Goal: Check status: Check status

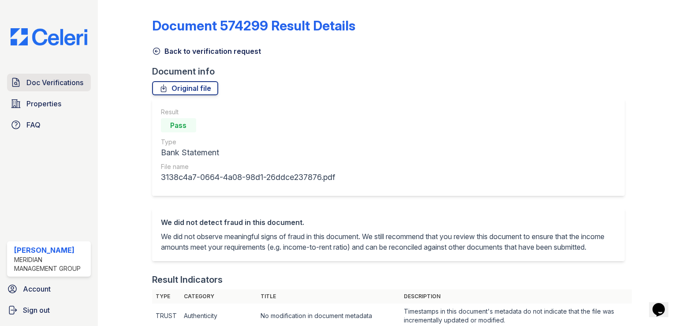
click at [25, 84] on link "Doc Verifications" at bounding box center [49, 83] width 84 height 18
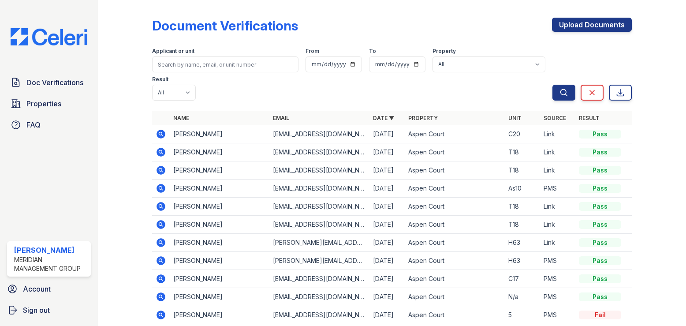
scroll to position [37, 0]
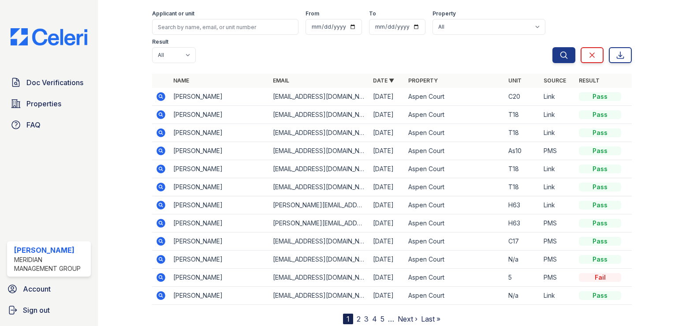
click at [357, 314] on link "2" at bounding box center [359, 318] width 4 height 9
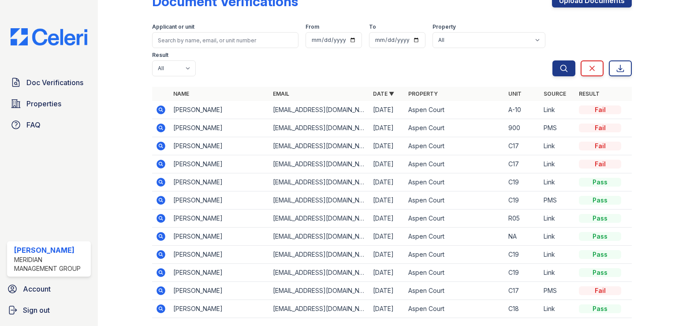
scroll to position [37, 0]
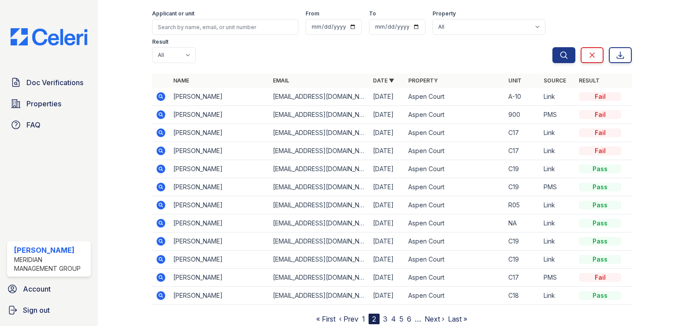
click at [383, 314] on link "3" at bounding box center [385, 318] width 4 height 9
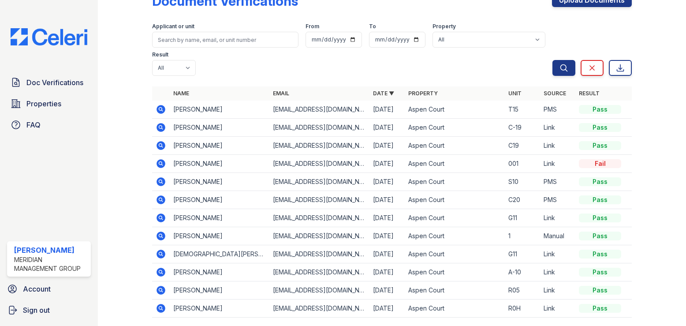
scroll to position [37, 0]
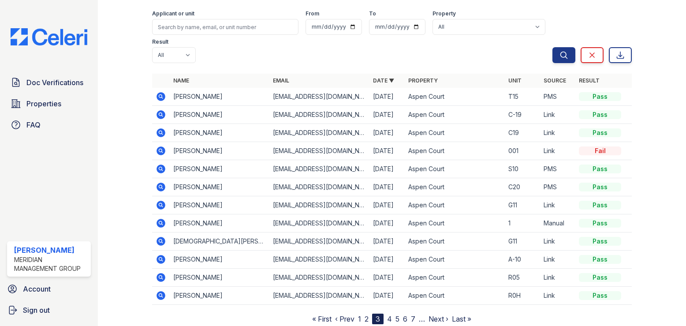
click at [387, 314] on link "4" at bounding box center [389, 318] width 5 height 9
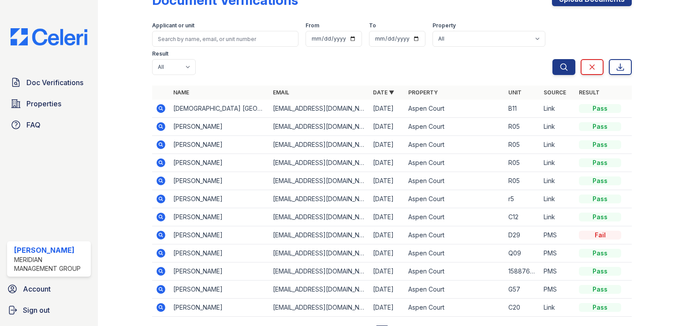
scroll to position [37, 0]
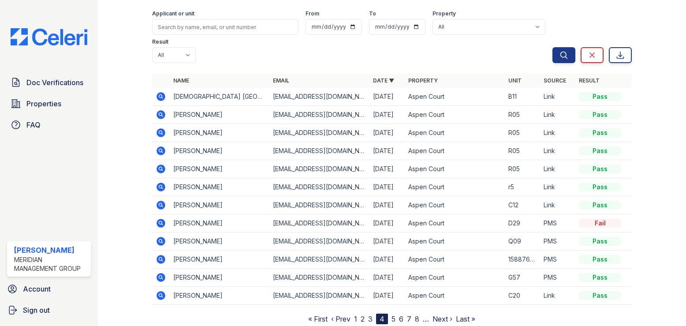
click at [368, 314] on link "3" at bounding box center [370, 318] width 4 height 9
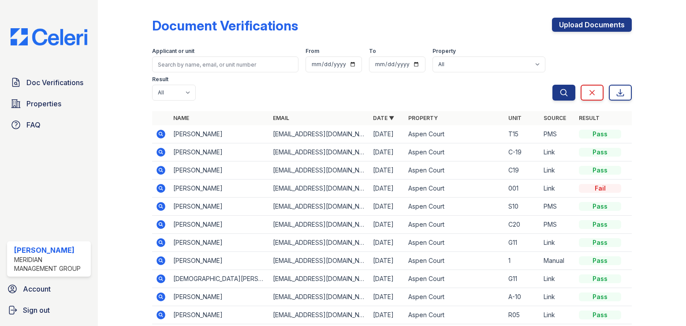
scroll to position [37, 0]
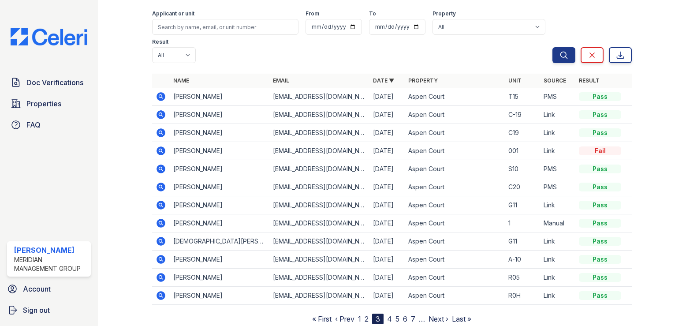
click at [365, 314] on link "2" at bounding box center [366, 318] width 4 height 9
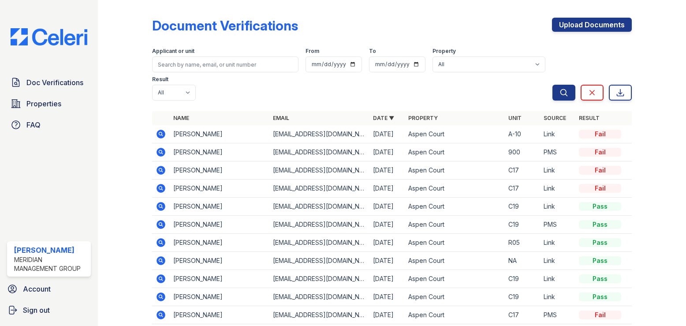
scroll to position [37, 0]
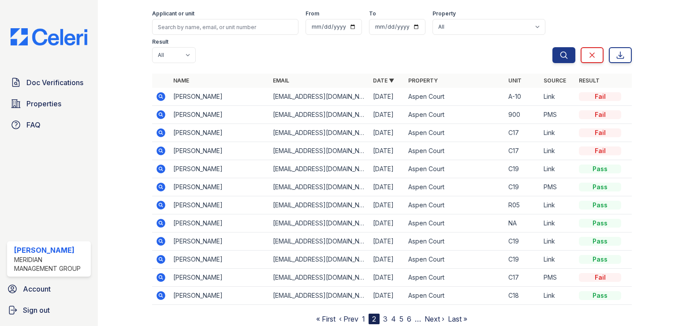
click at [164, 182] on icon at bounding box center [160, 186] width 9 height 9
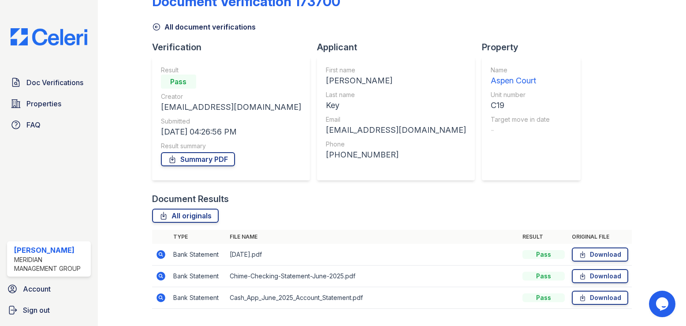
scroll to position [46, 0]
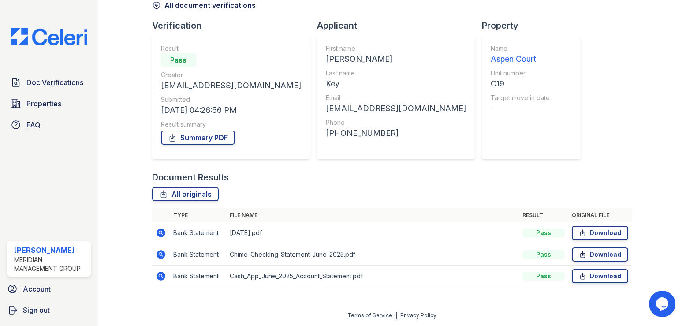
click at [162, 274] on icon at bounding box center [160, 275] width 9 height 9
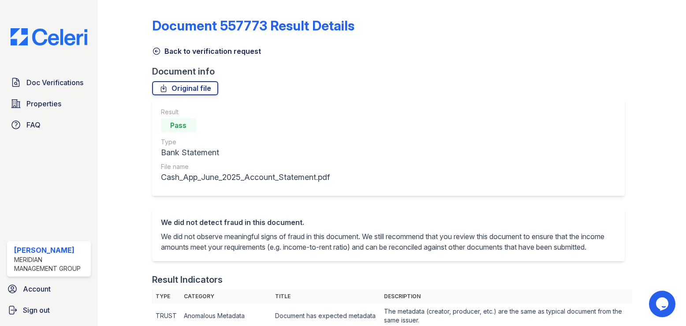
click at [156, 51] on icon at bounding box center [156, 51] width 9 height 9
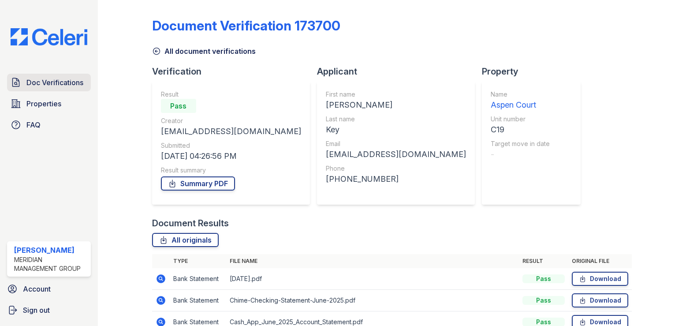
click at [45, 85] on span "Doc Verifications" at bounding box center [54, 82] width 57 height 11
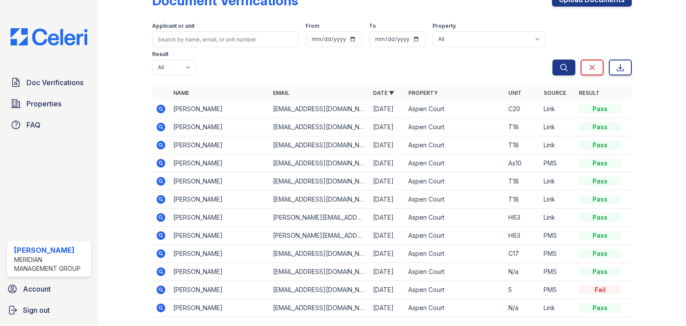
scroll to position [37, 0]
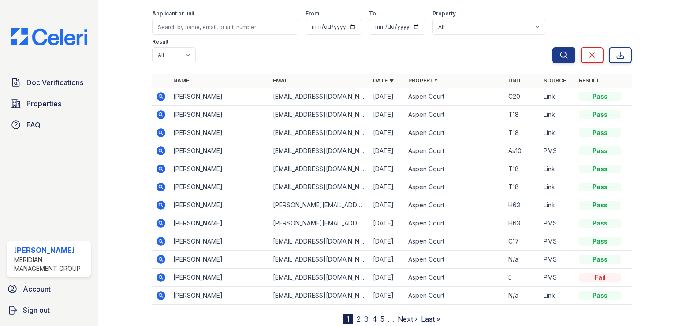
click at [357, 314] on link "2" at bounding box center [359, 318] width 4 height 9
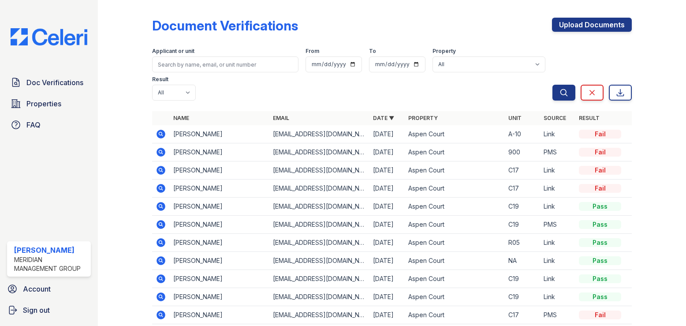
scroll to position [37, 0]
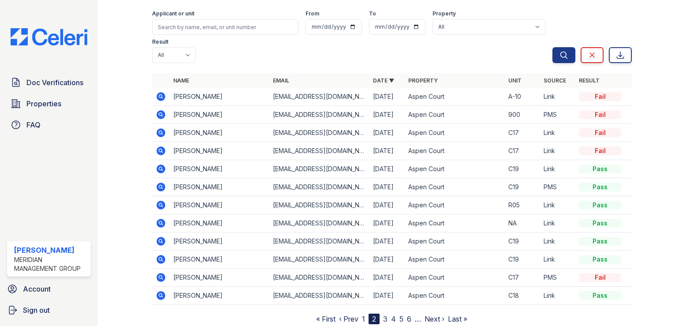
click at [383, 314] on link "3" at bounding box center [385, 318] width 4 height 9
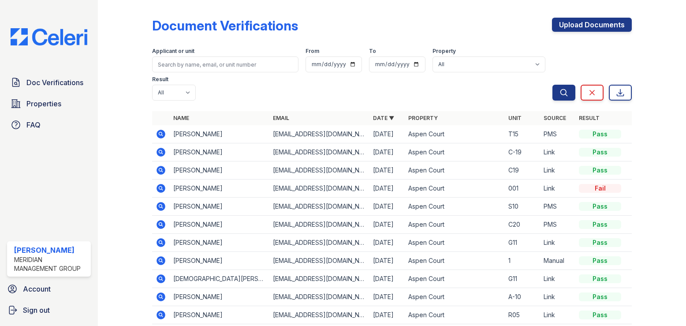
drag, startPoint x: 383, startPoint y: 290, endPoint x: 342, endPoint y: 298, distance: 41.3
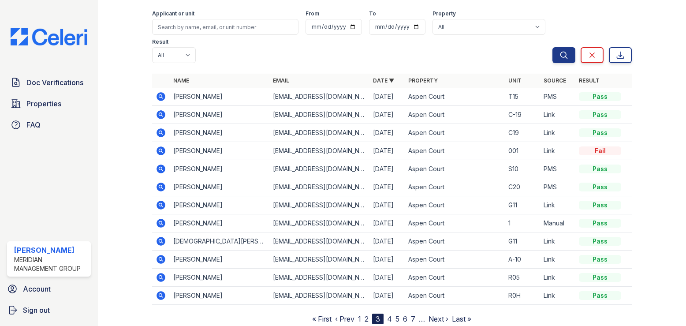
click at [366, 314] on link "2" at bounding box center [366, 318] width 4 height 9
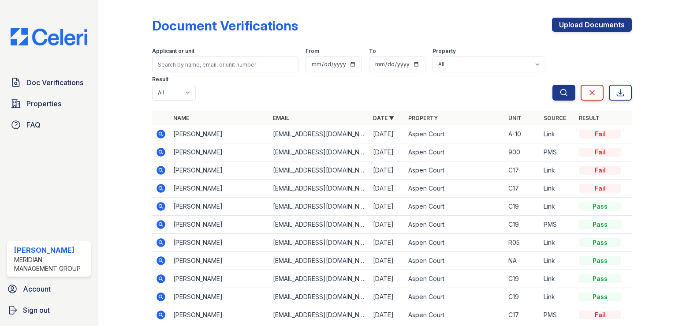
click at [158, 220] on icon at bounding box center [160, 224] width 9 height 9
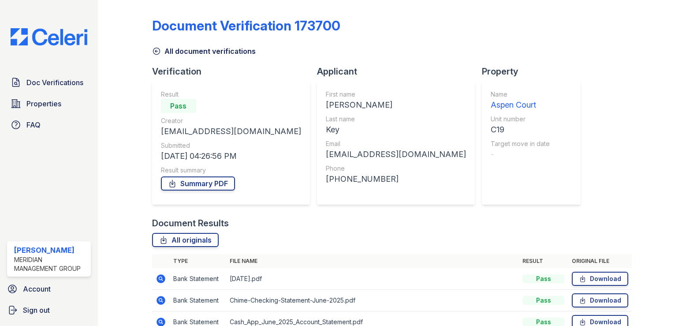
click at [155, 52] on icon at bounding box center [156, 51] width 9 height 9
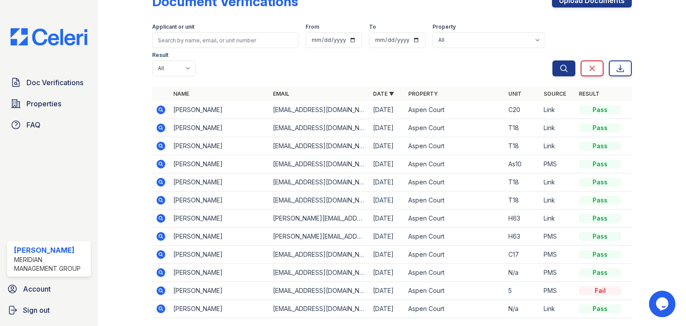
scroll to position [37, 0]
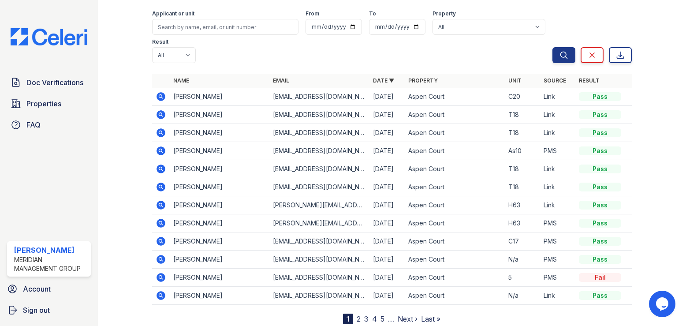
click at [357, 314] on link "2" at bounding box center [359, 318] width 4 height 9
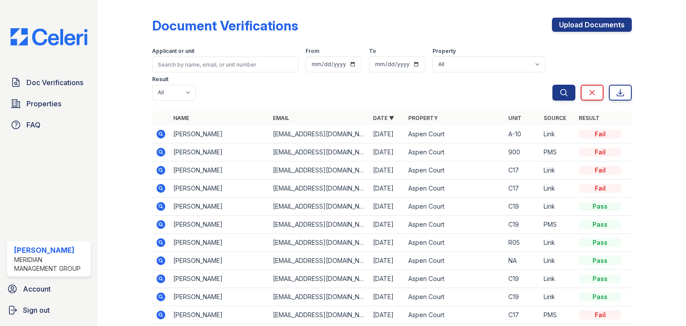
click at [162, 202] on icon at bounding box center [160, 206] width 9 height 9
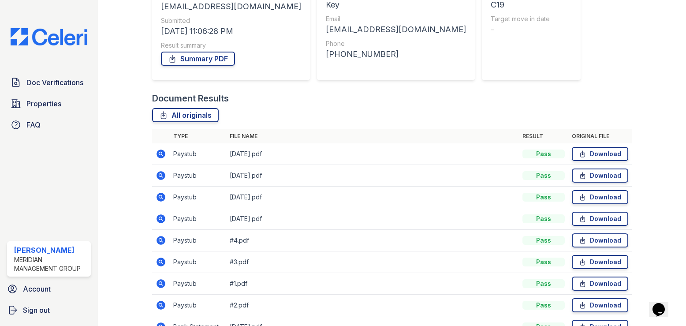
scroll to position [132, 0]
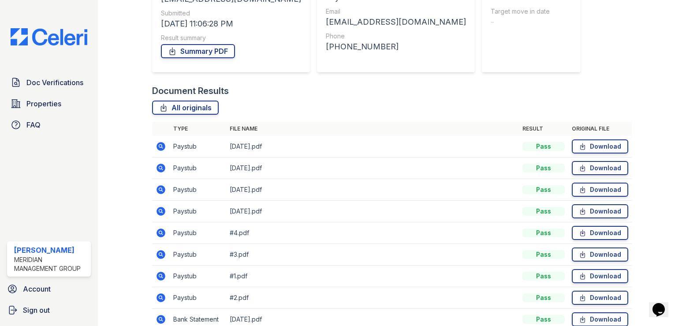
click at [160, 145] on icon at bounding box center [160, 146] width 2 height 2
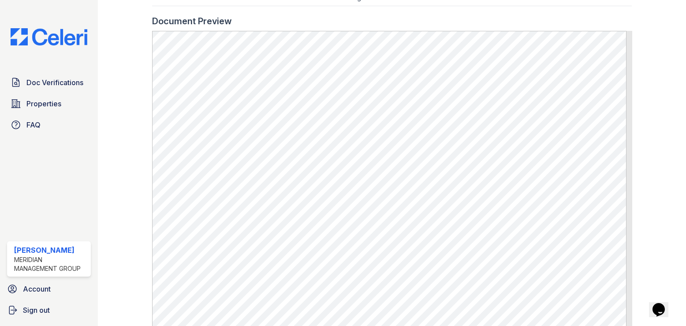
scroll to position [353, 0]
